Goal: Transaction & Acquisition: Purchase product/service

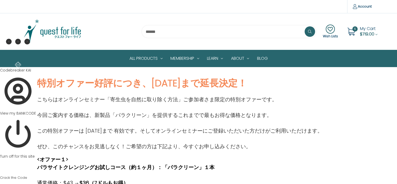
click at [360, 28] on span "My Cart" at bounding box center [368, 29] width 16 height 6
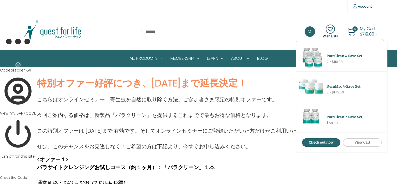
click at [332, 61] on span "$110.00" at bounding box center [336, 61] width 11 height 5
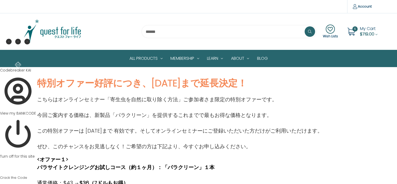
click at [360, 30] on span "My Cart" at bounding box center [368, 29] width 16 height 6
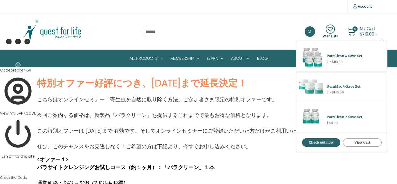
click at [355, 143] on link "View Cart" at bounding box center [362, 142] width 39 height 8
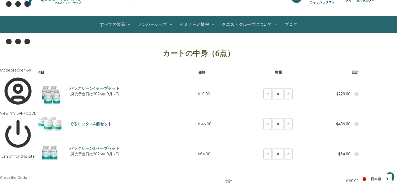
scroll to position [38, 0]
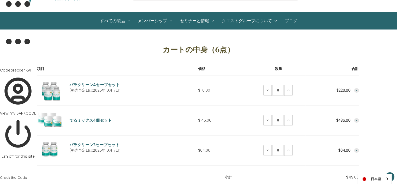
click at [355, 89] on icon "Remove ParaClean 4 Save Set from cart" at bounding box center [356, 90] width 3 height 3
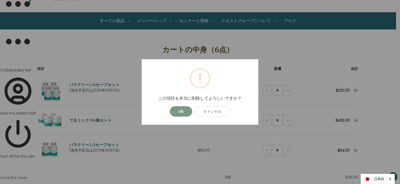
click at [183, 111] on button "OK" at bounding box center [181, 111] width 22 height 10
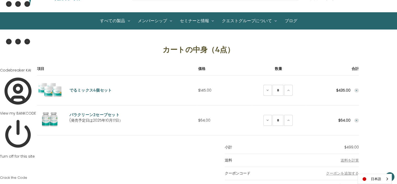
click at [355, 119] on icon "Remove ParaClean 2 Save Set from cart" at bounding box center [356, 120] width 3 height 3
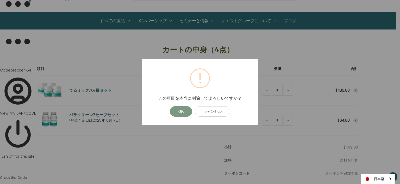
click at [180, 112] on button "OK" at bounding box center [181, 111] width 22 height 10
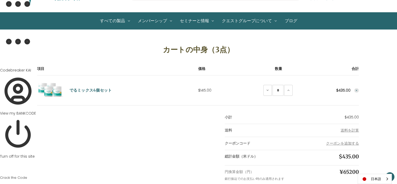
click at [355, 89] on icon "Remove DeruMix 4-Save Set from cart" at bounding box center [356, 90] width 3 height 3
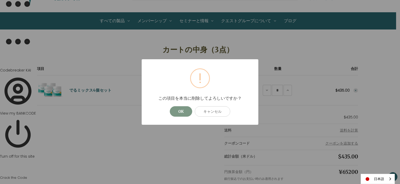
click at [183, 110] on button "OK" at bounding box center [181, 111] width 22 height 10
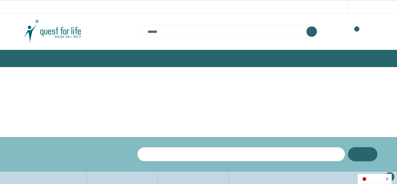
scroll to position [38, 0]
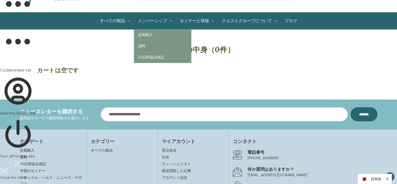
click at [148, 19] on link "メンバーシップ" at bounding box center [155, 21] width 42 height 17
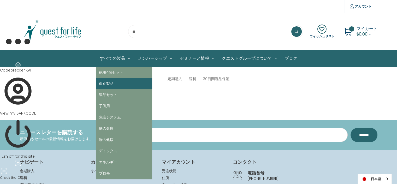
click at [104, 83] on link "個別製品" at bounding box center [124, 83] width 56 height 11
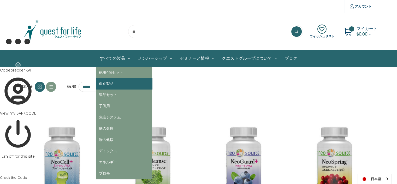
click at [105, 83] on link "個別製品" at bounding box center [124, 83] width 56 height 11
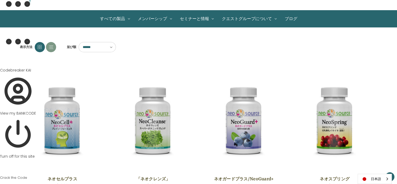
scroll to position [71, 0]
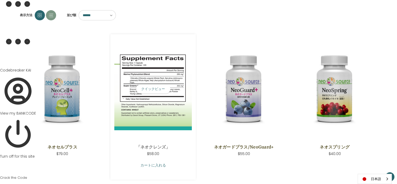
click at [141, 164] on link "カートに入れる" at bounding box center [152, 165] width 77 height 10
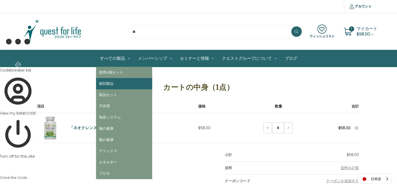
click at [99, 83] on link "個別製品" at bounding box center [124, 83] width 56 height 11
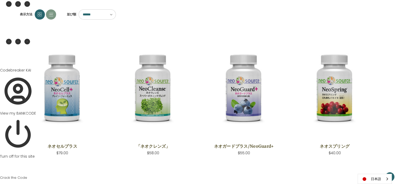
scroll to position [85, 0]
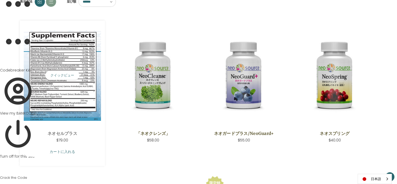
click at [71, 151] on link "カートに入れる" at bounding box center [62, 152] width 77 height 10
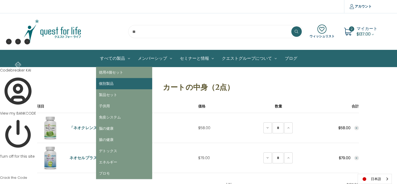
click at [104, 84] on link "個別製品" at bounding box center [124, 83] width 56 height 11
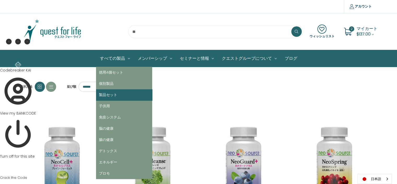
click at [105, 94] on link "製品セット" at bounding box center [124, 94] width 56 height 11
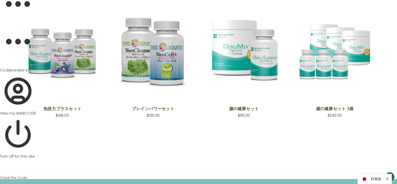
scroll to position [9, 0]
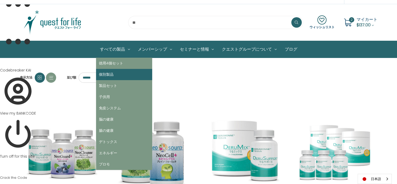
click at [98, 72] on link "個別製品" at bounding box center [124, 74] width 56 height 11
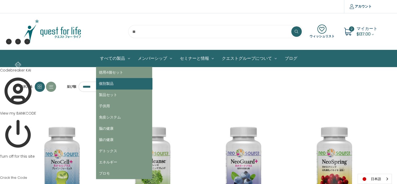
click at [109, 84] on link "個別製品" at bounding box center [124, 83] width 56 height 11
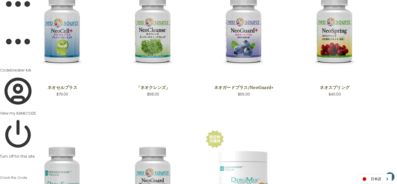
scroll to position [9, 0]
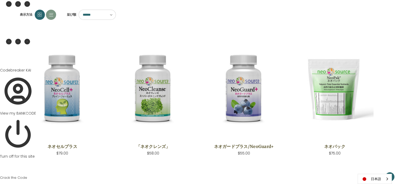
scroll to position [82, 0]
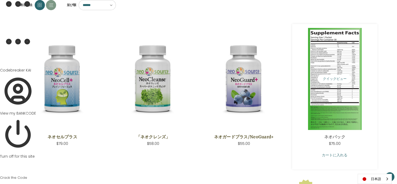
click at [326, 156] on link "カートに入れる" at bounding box center [334, 155] width 77 height 10
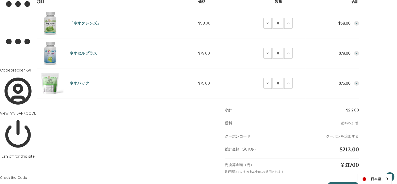
scroll to position [104, 0]
click at [343, 136] on button "クーポンを追加する" at bounding box center [342, 136] width 33 height 5
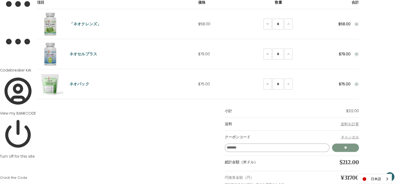
type input "*******"
click at [339, 145] on input "*****" at bounding box center [345, 147] width 27 height 8
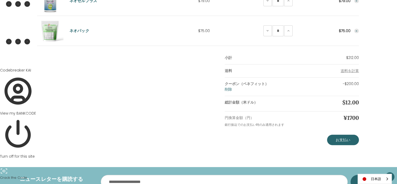
scroll to position [160, 0]
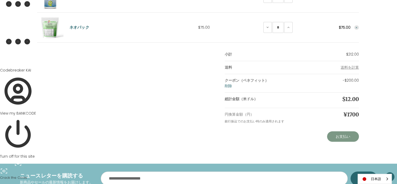
click at [339, 135] on link "お支払い" at bounding box center [343, 136] width 32 height 10
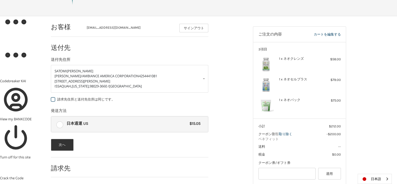
scroll to position [88, 0]
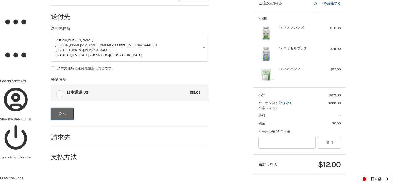
click at [60, 112] on button "次へ" at bounding box center [62, 114] width 23 height 12
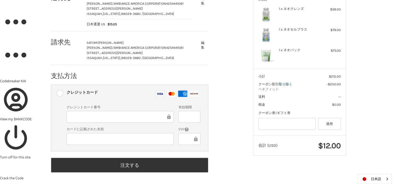
scroll to position [130, 0]
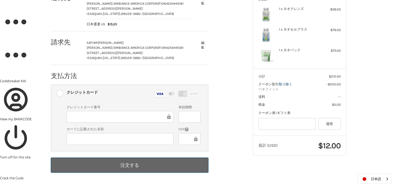
click at [130, 165] on button "注文する" at bounding box center [129, 164] width 157 height 15
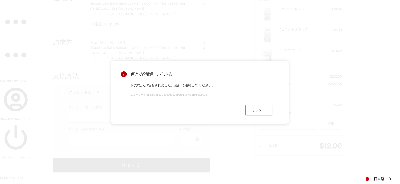
click at [262, 112] on button "オッケー" at bounding box center [259, 110] width 27 height 10
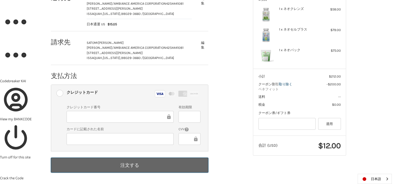
click at [131, 163] on button "注文する" at bounding box center [129, 164] width 157 height 15
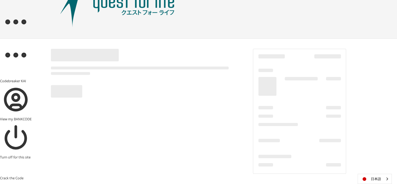
scroll to position [34, 0]
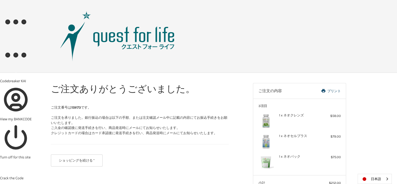
click at [378, 169] on div "ご注文ありがとうございました。 ご注文番号は 159173 です。 ご注文を承りました。銀行振込の場合は以下の手順、または注文確認メール中に記載の内容にてお振…" at bounding box center [198, 172] width 397 height 199
